Goal: Task Accomplishment & Management: Manage account settings

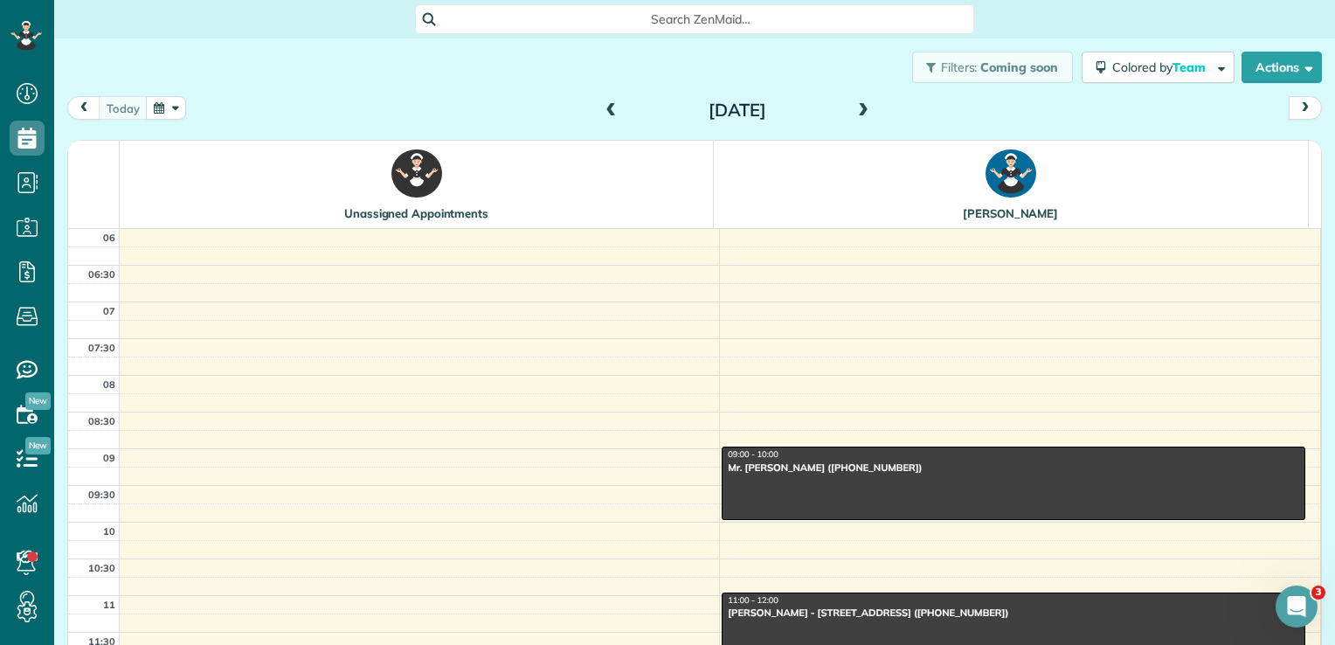
click at [159, 103] on button "button" at bounding box center [166, 108] width 40 height 24
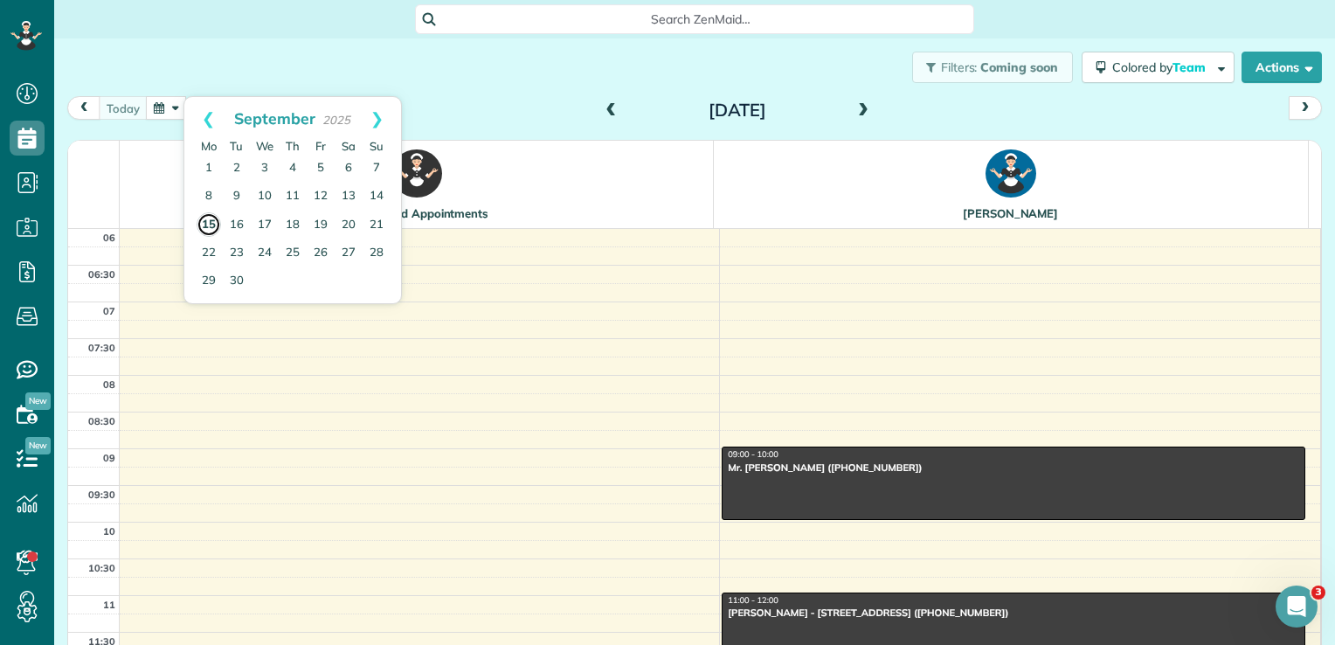
click at [210, 225] on link "15" at bounding box center [209, 224] width 24 height 24
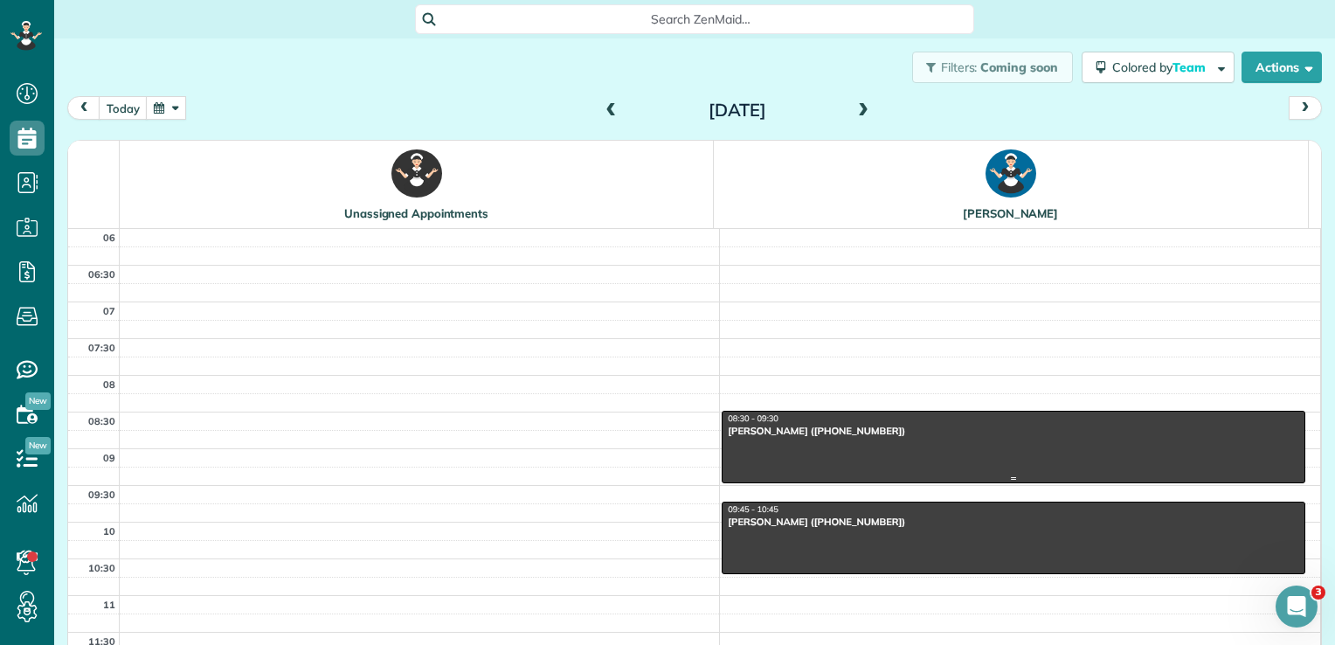
click at [798, 437] on div at bounding box center [1013, 446] width 582 height 71
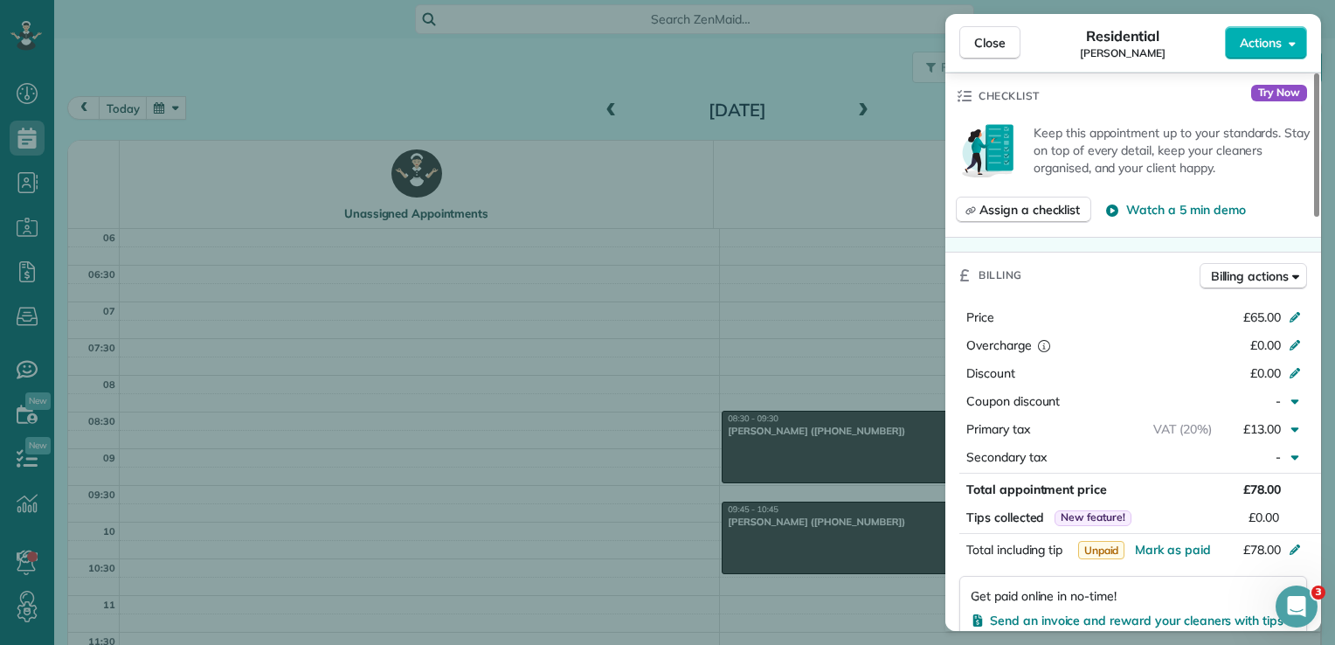
scroll to position [632, 0]
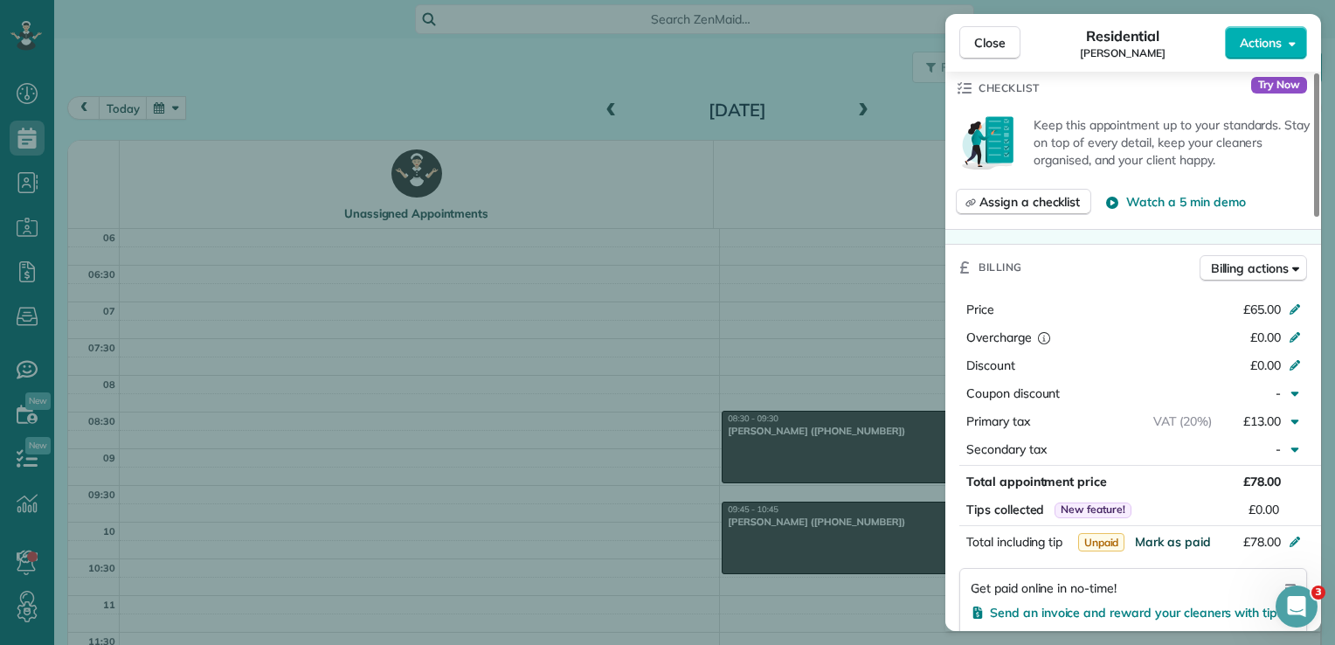
click at [1175, 534] on span "Mark as paid" at bounding box center [1173, 542] width 76 height 16
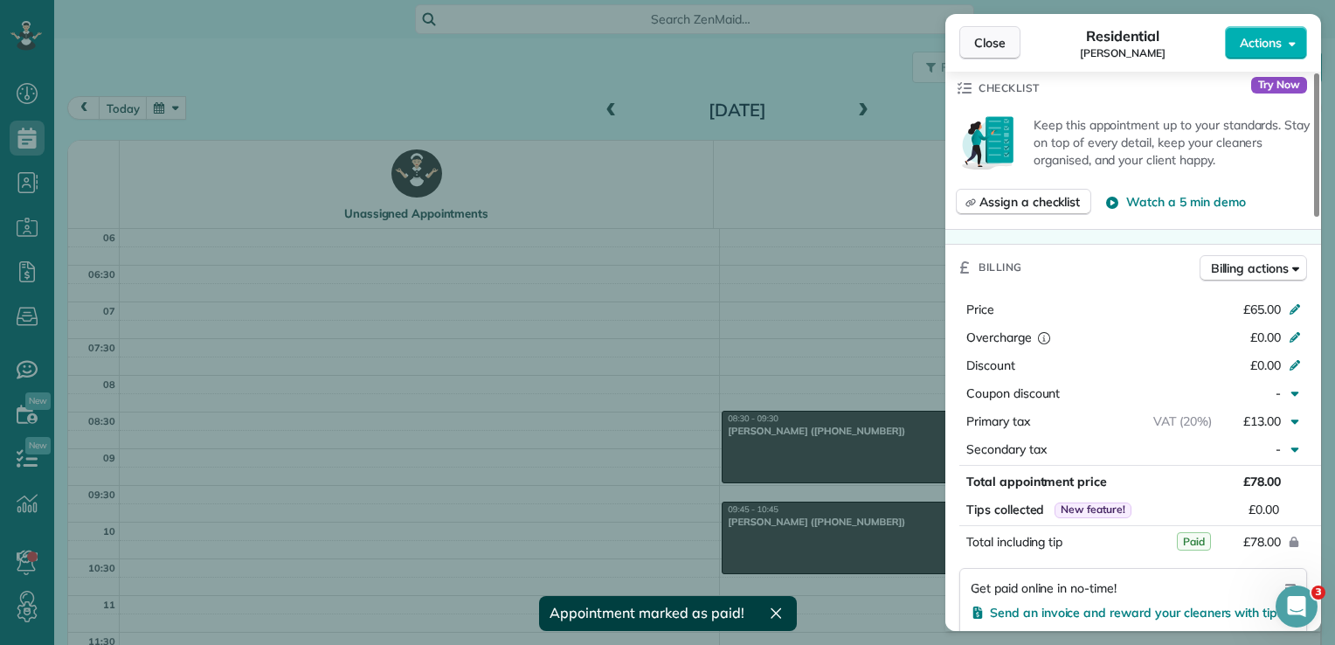
click at [1004, 45] on span "Close" at bounding box center [989, 42] width 31 height 17
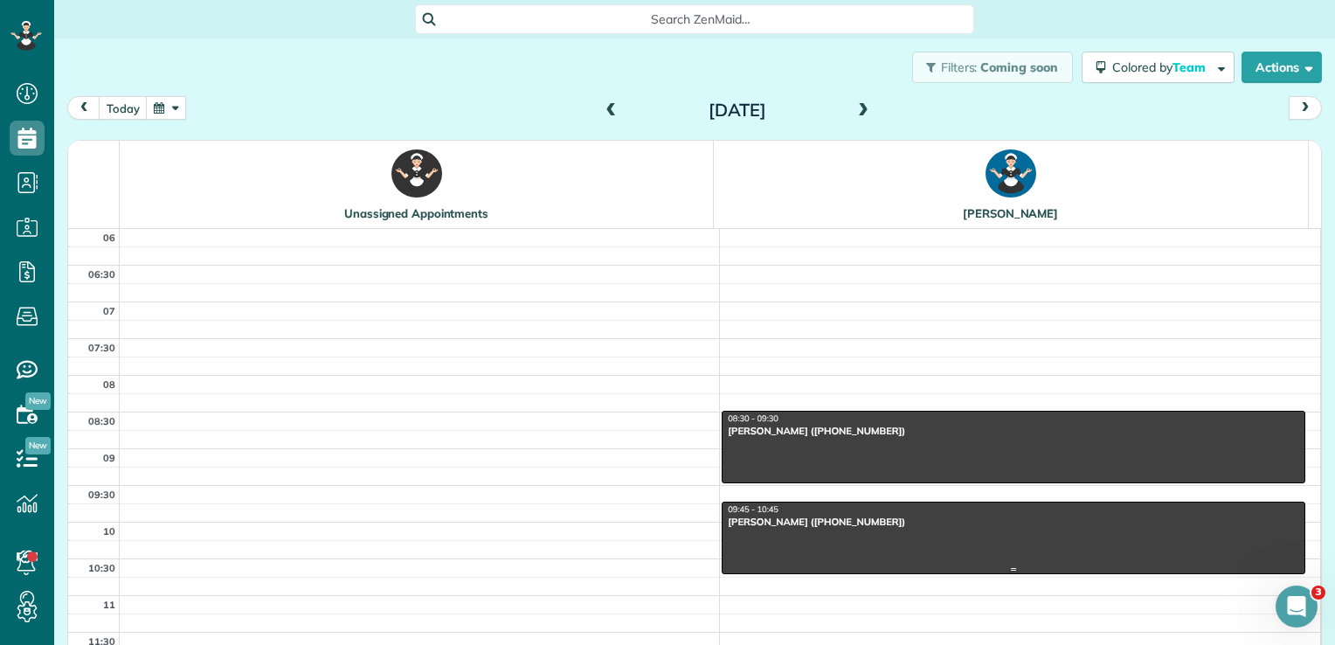
click at [791, 519] on div "Ms. Sarah Swallow (+447549766675)" at bounding box center [1013, 521] width 573 height 12
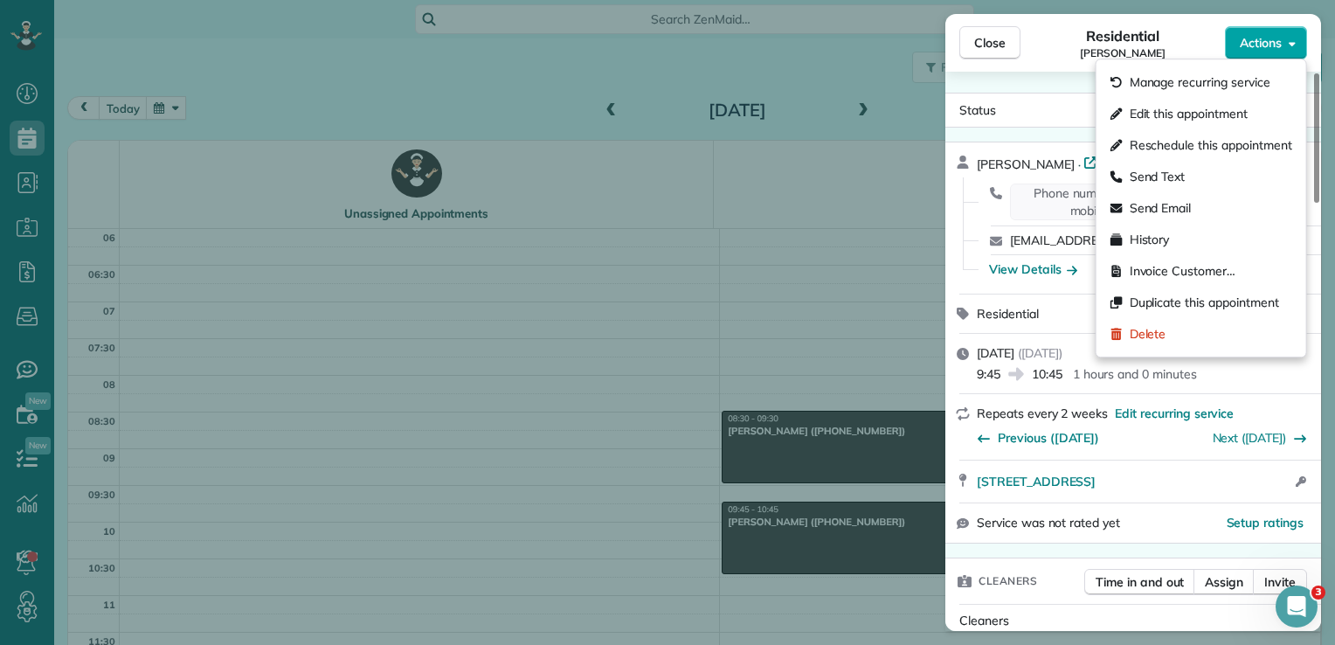
click at [1247, 35] on span "Actions" at bounding box center [1261, 42] width 42 height 17
click at [1186, 270] on span "Invoice Customer…" at bounding box center [1183, 270] width 106 height 17
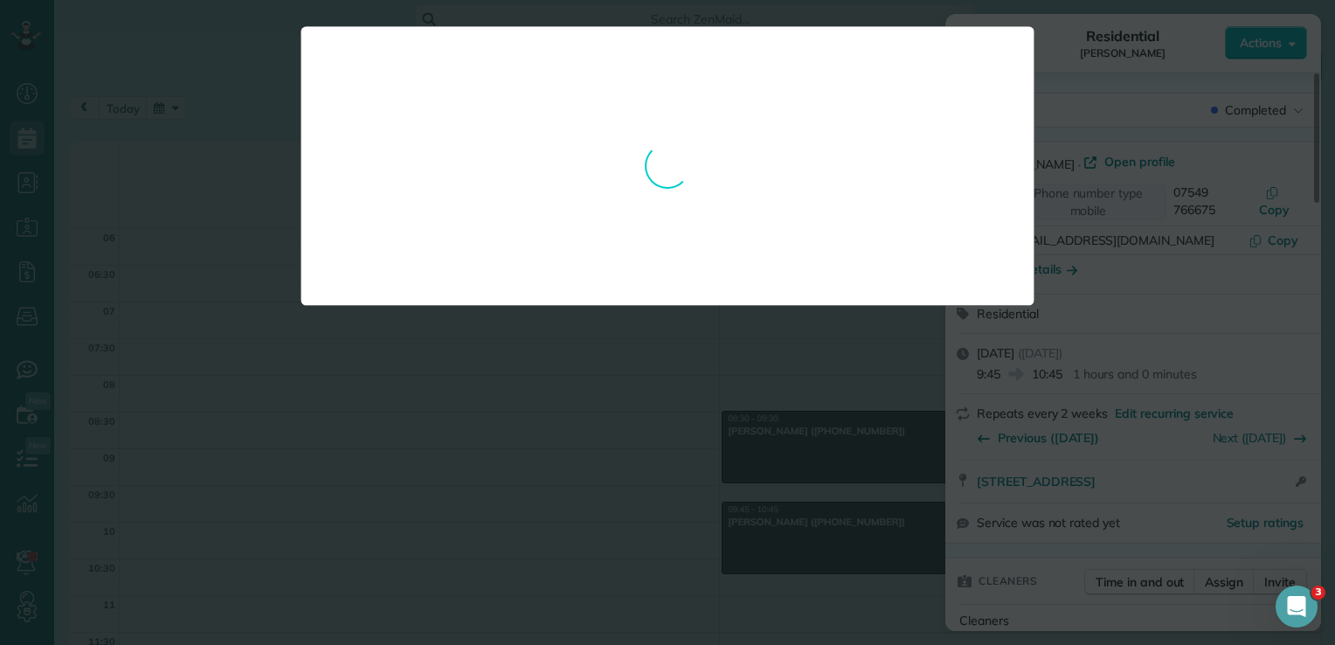
click at [622, 414] on div at bounding box center [667, 322] width 1335 height 645
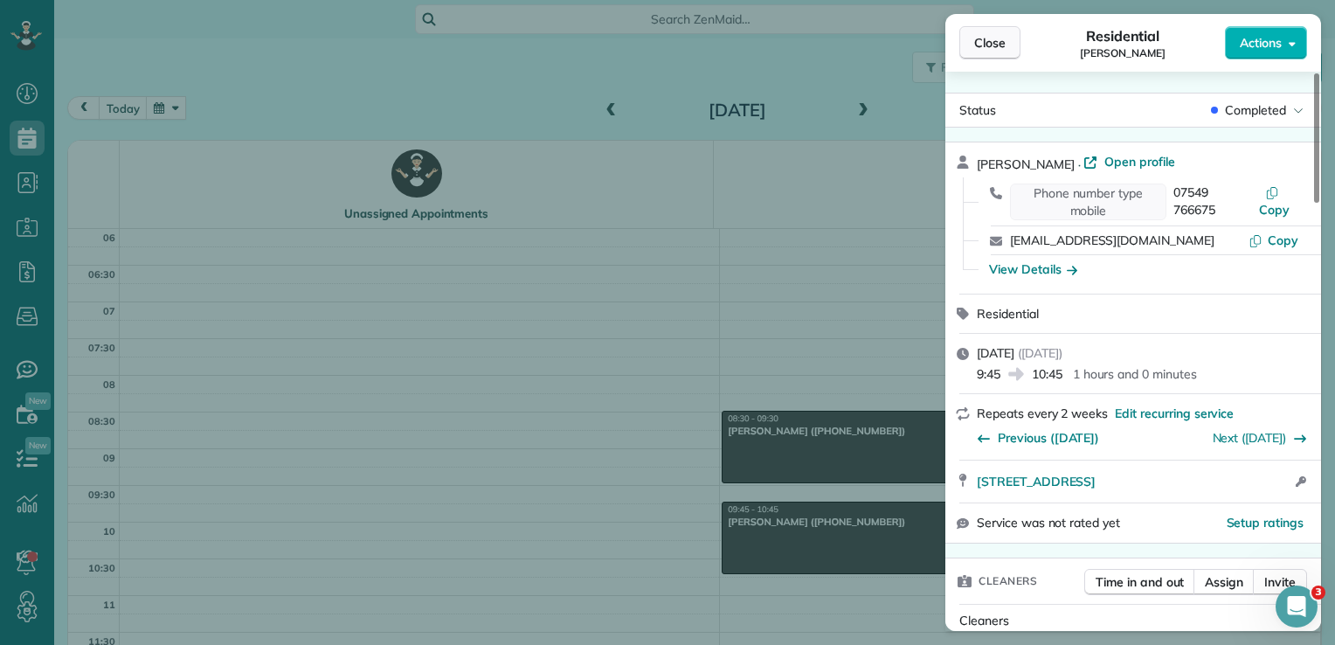
click at [1006, 47] on button "Close" at bounding box center [989, 42] width 61 height 33
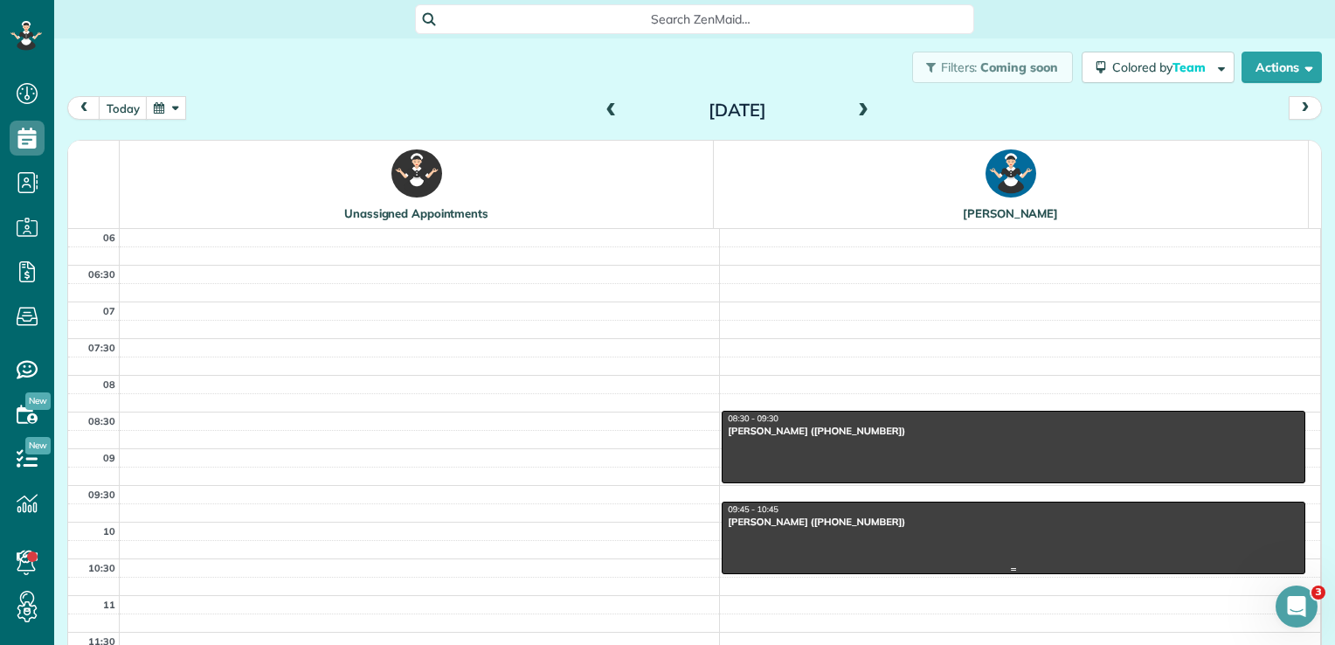
click at [825, 512] on div "09:45 - 10:45" at bounding box center [1013, 509] width 573 height 11
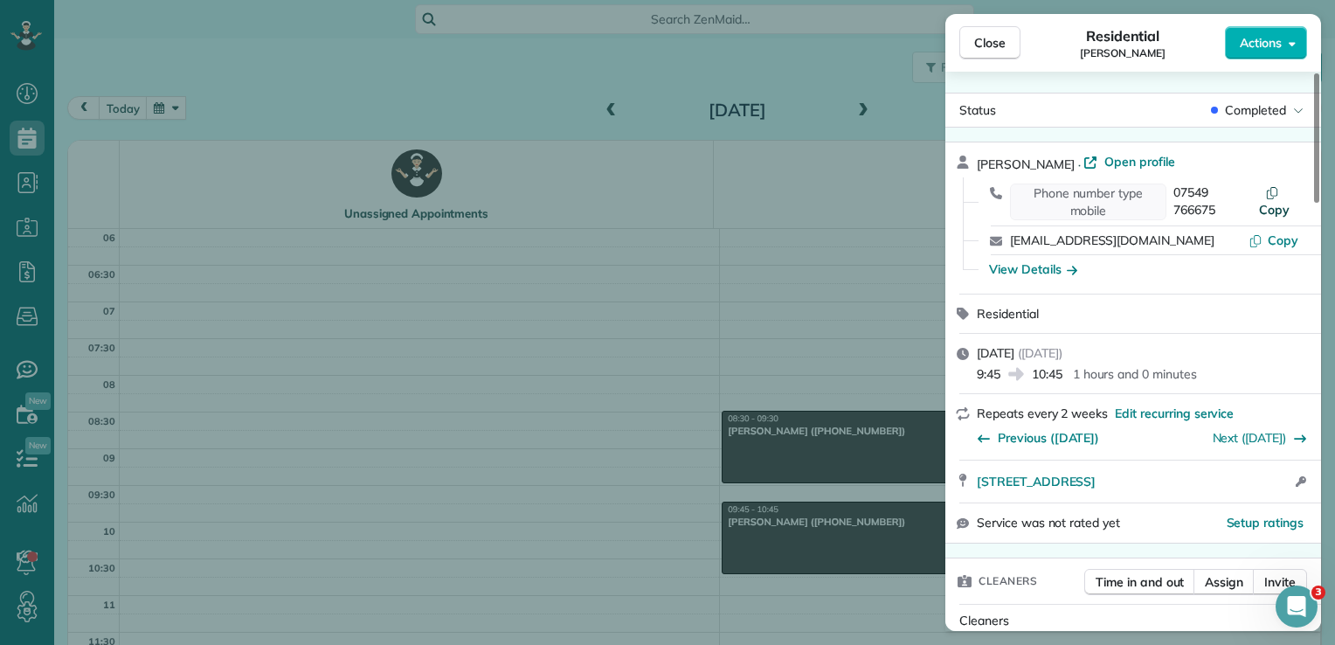
click at [1275, 211] on span "Copy" at bounding box center [1274, 210] width 31 height 16
click at [1286, 239] on span "Copy" at bounding box center [1283, 240] width 31 height 16
click at [992, 44] on span "Close" at bounding box center [989, 42] width 31 height 17
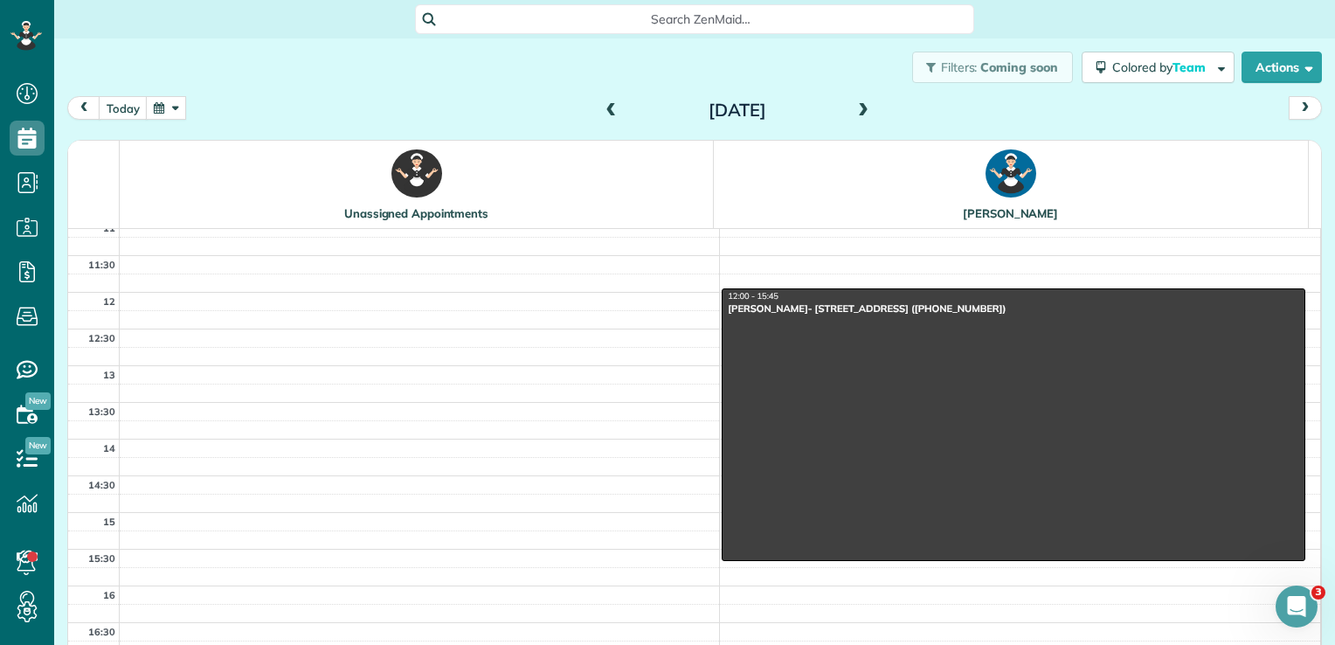
scroll to position [377, 0]
click at [786, 310] on div "Mr. David Hick- 1306 Skyline Plaza (+447481425275)" at bounding box center [1013, 307] width 573 height 12
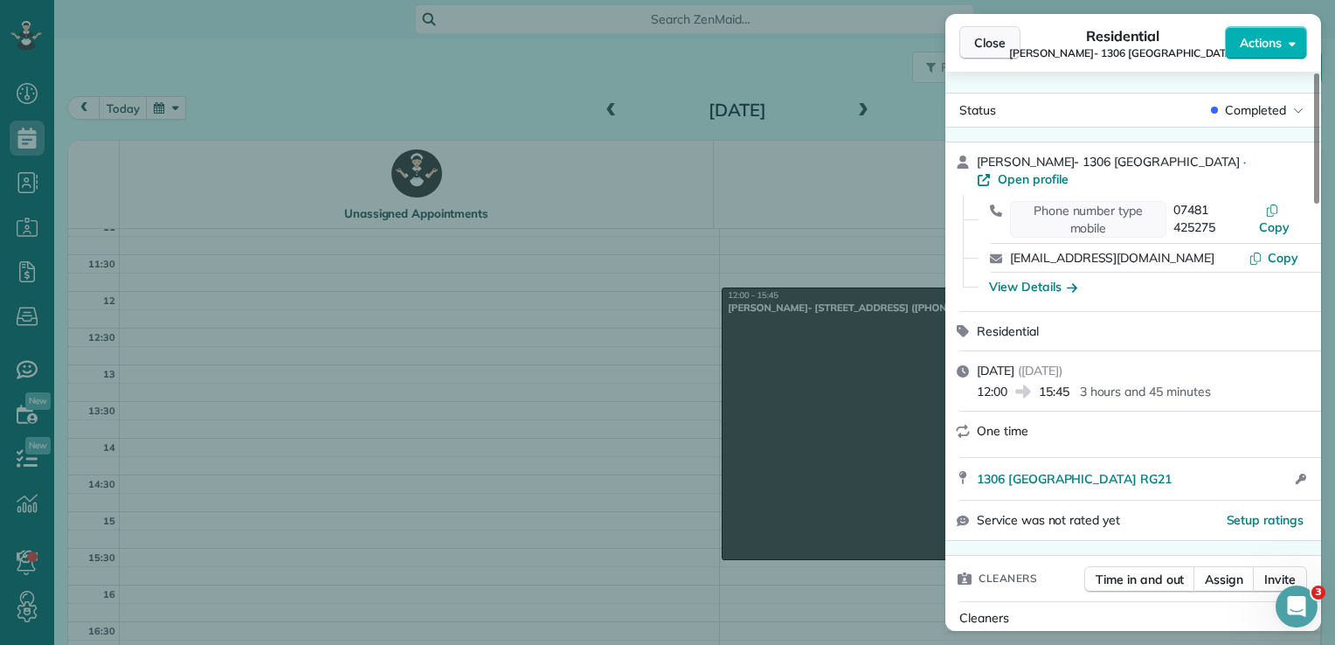
click at [1004, 42] on span "Close" at bounding box center [989, 42] width 31 height 17
